Goal: Obtain resource: Obtain resource

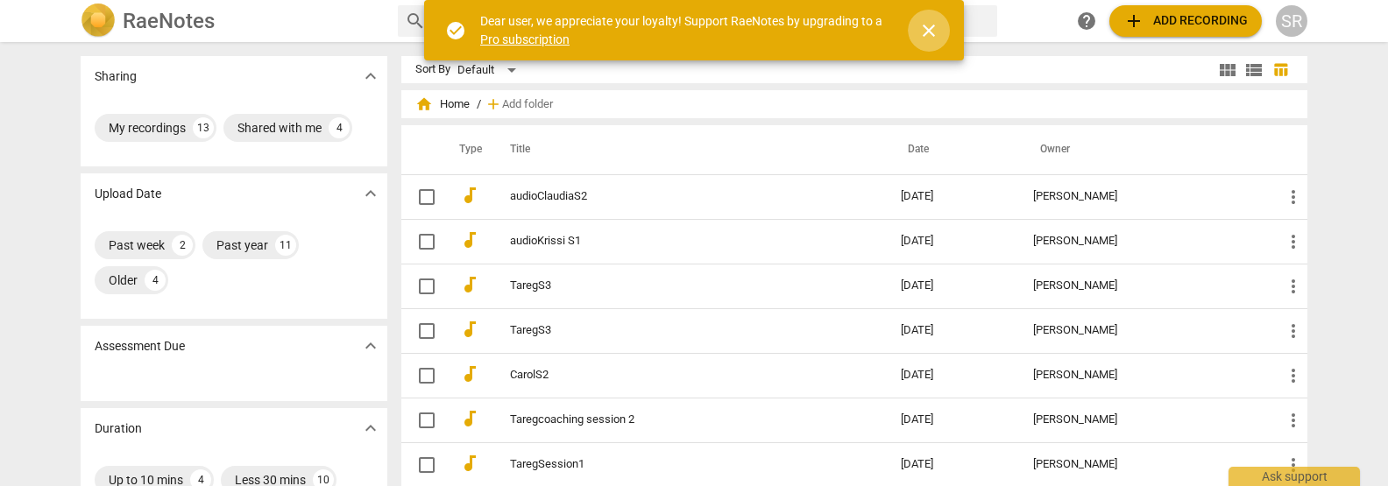
click at [931, 28] on span "close" at bounding box center [928, 30] width 21 height 21
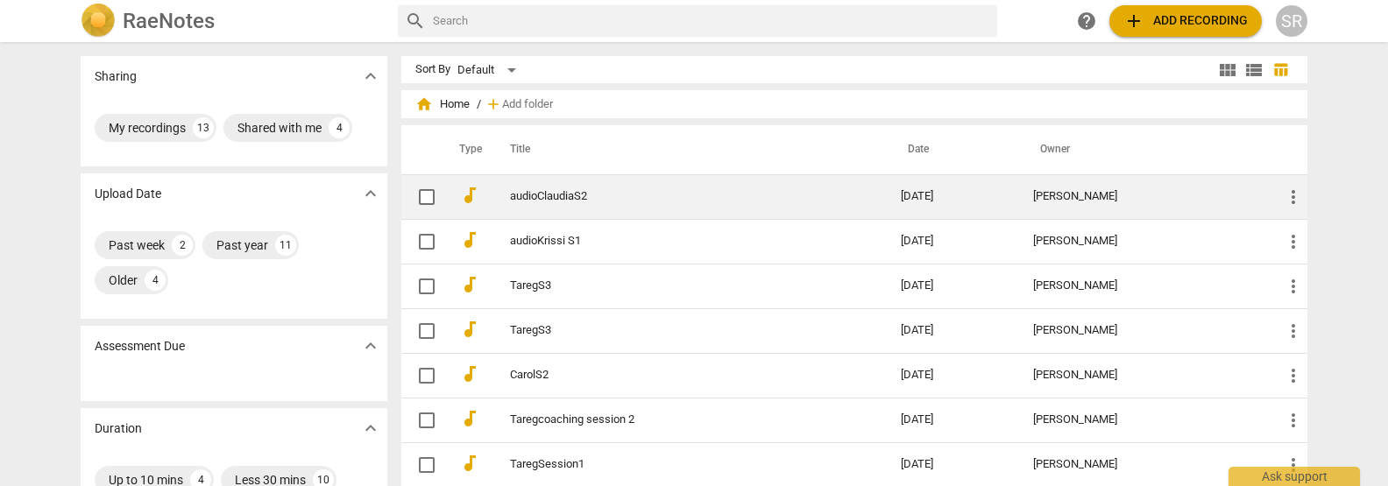
click at [549, 195] on link "audioClaudiaS2" at bounding box center [674, 196] width 328 height 13
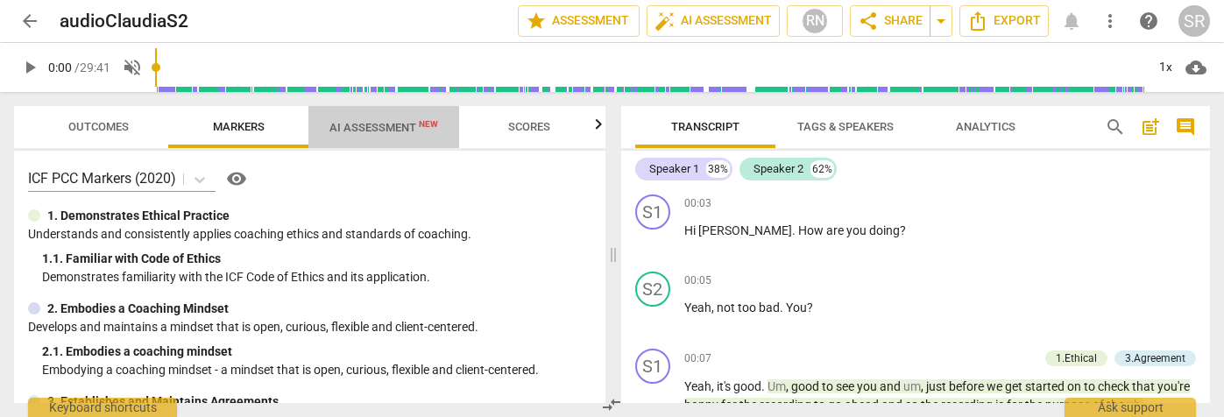
click at [412, 131] on span "AI Assessment New" at bounding box center [384, 127] width 109 height 13
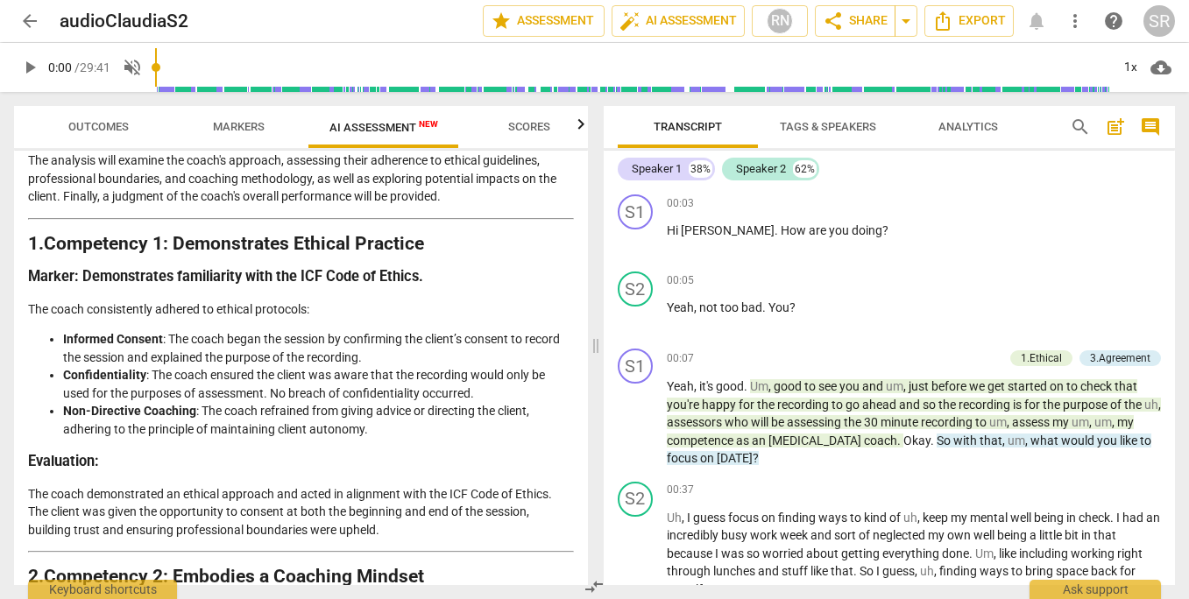
scroll to position [136, 0]
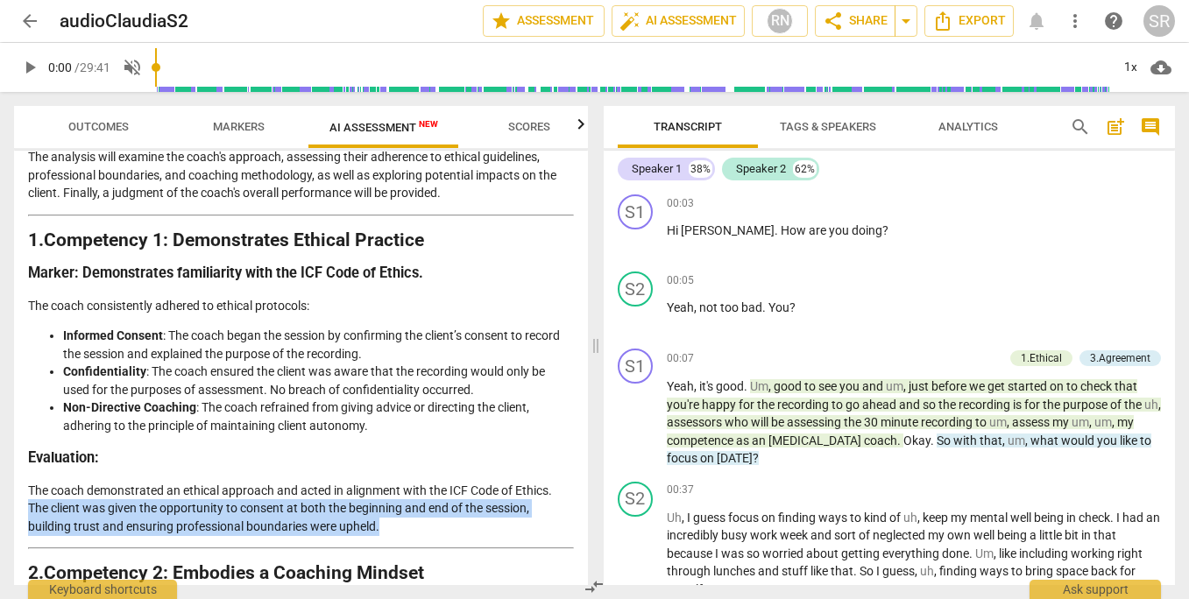
drag, startPoint x: 384, startPoint y: 522, endPoint x: 4, endPoint y: 506, distance: 380.7
click at [4, 485] on div "Outcomes Markers AI Assessment New Scores Disclaimer: AI can make mistakes. Con…" at bounding box center [297, 345] width 595 height 507
copy p "The client was given the opportunity to consent at both the beginning and end o…"
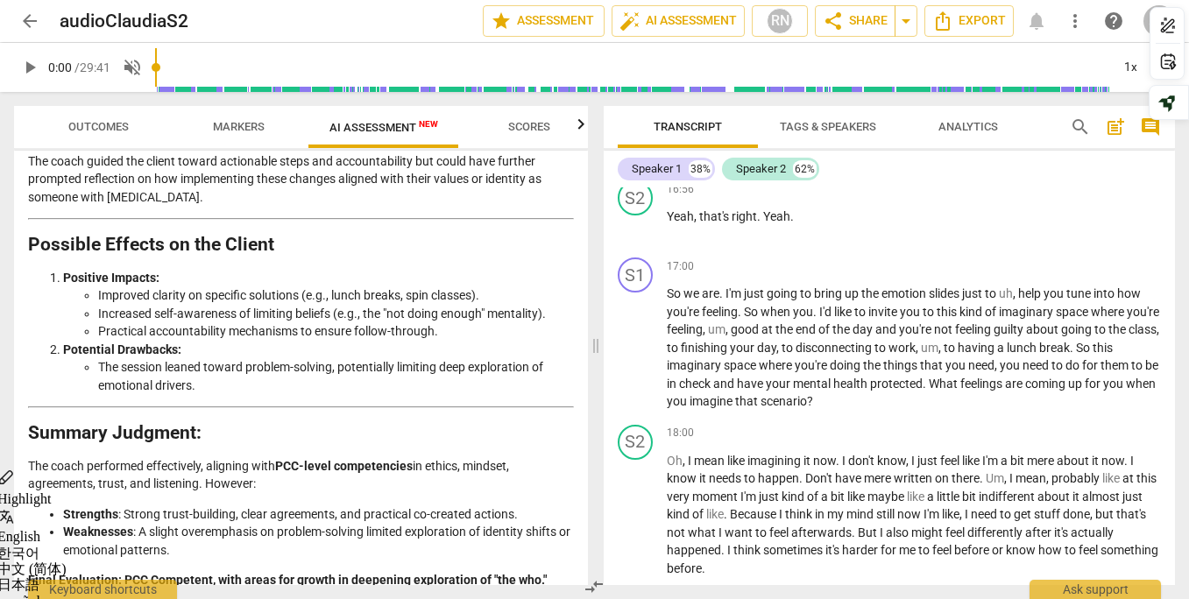
scroll to position [7370, 0]
